Goal: Find specific page/section: Find specific page/section

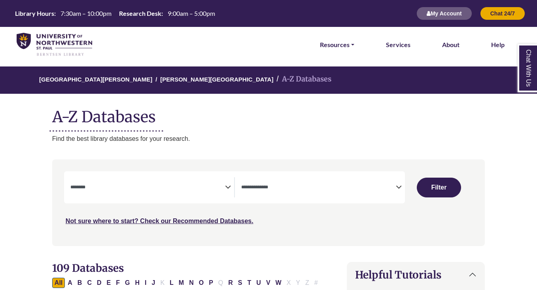
select select "Database Subject Filter"
select select "Database Types Filter"
select select "Database Subject Filter"
select select "Database Types Filter"
click at [344, 44] on link "Resources" at bounding box center [337, 45] width 34 height 10
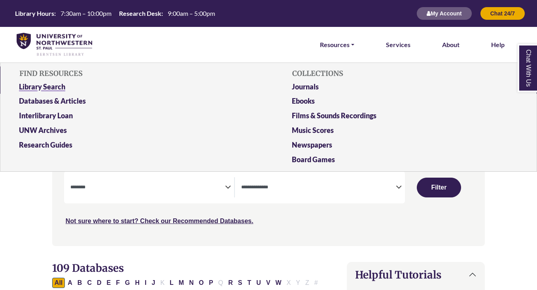
click at [57, 85] on link "Library Search" at bounding box center [132, 88] width 238 height 15
